Goal: Task Accomplishment & Management: Complete application form

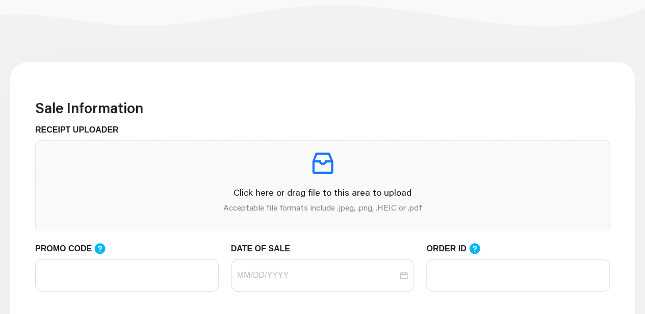
scroll to position [204, 0]
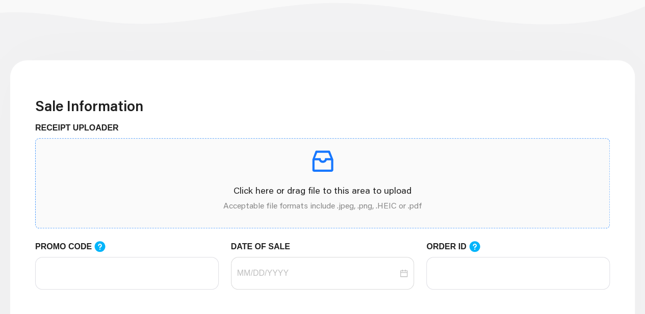
click at [330, 162] on icon "inbox" at bounding box center [323, 161] width 29 height 29
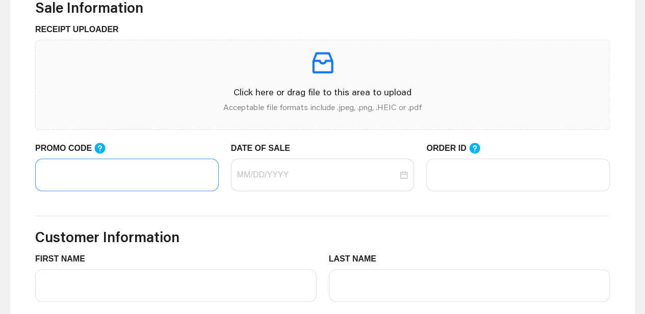
scroll to position [306, 0]
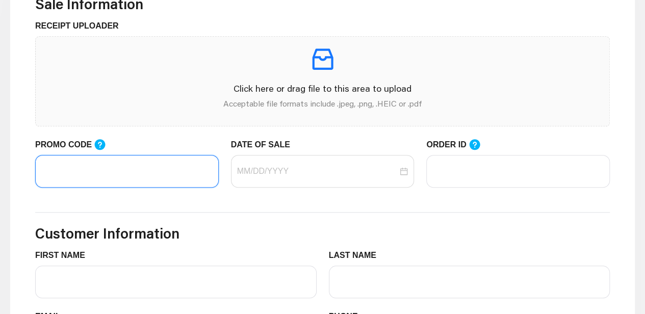
click at [108, 161] on input "PROMO CODE" at bounding box center [127, 171] width 184 height 33
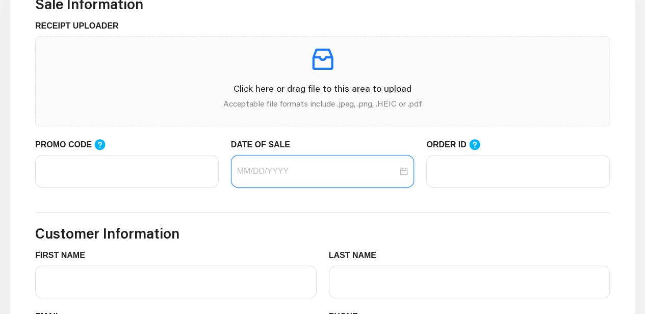
click at [341, 173] on input "DATE OF SALE" at bounding box center [317, 171] width 161 height 12
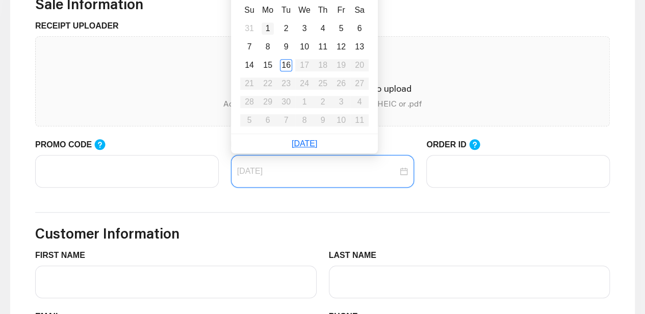
type input "[DATE]"
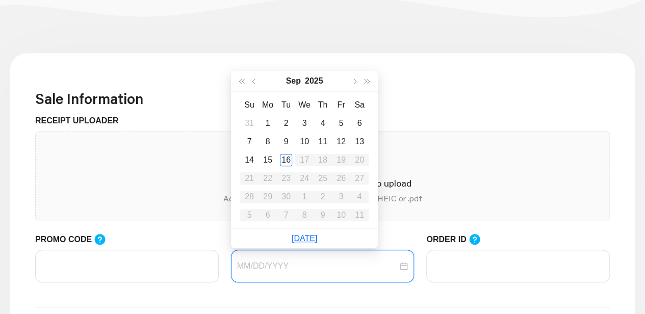
scroll to position [204, 0]
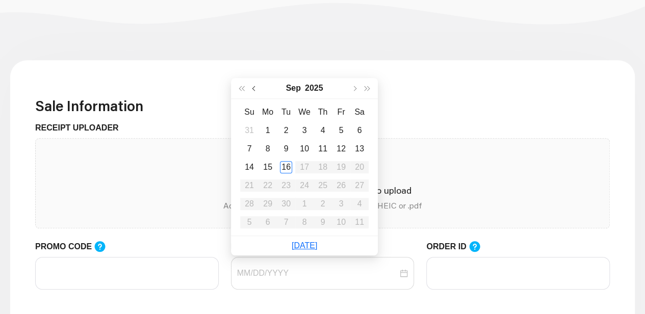
click at [256, 88] on span "button" at bounding box center [254, 88] width 5 height 5
type input "[DATE]"
click at [472, 249] on icon at bounding box center [474, 246] width 11 height 11
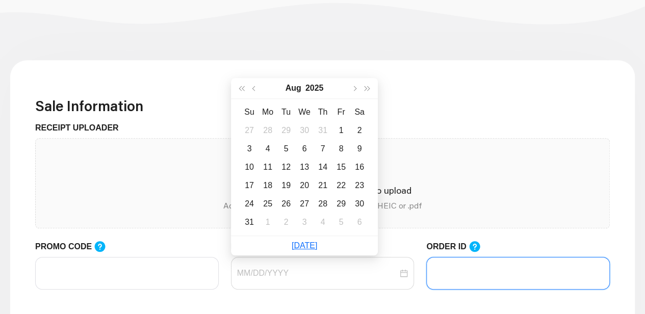
click at [472, 257] on input "ORDER ID" at bounding box center [518, 273] width 184 height 33
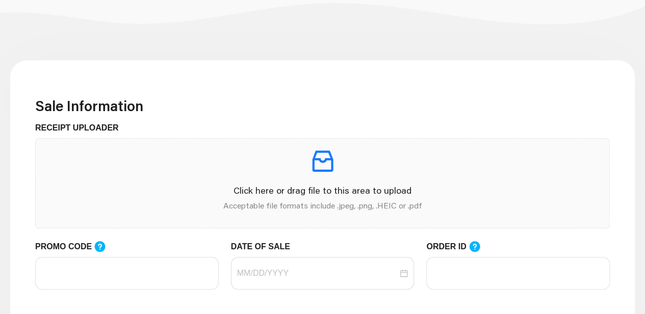
click at [434, 114] on h3 "Sale Information" at bounding box center [322, 105] width 575 height 17
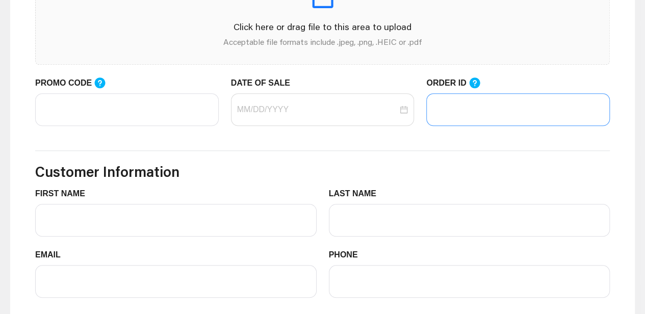
scroll to position [357, 0]
